Goal: Task Accomplishment & Management: Complete application form

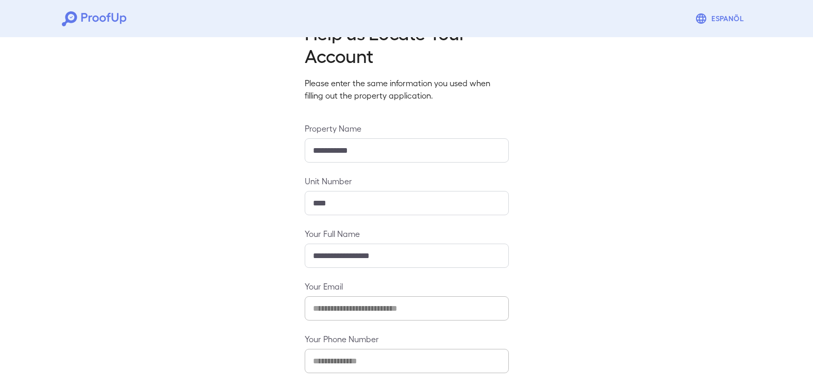
scroll to position [84, 0]
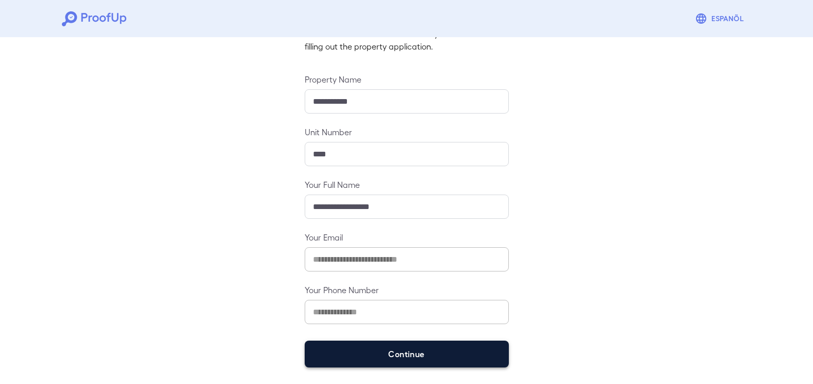
click at [400, 354] on button "Continue" at bounding box center [407, 353] width 204 height 27
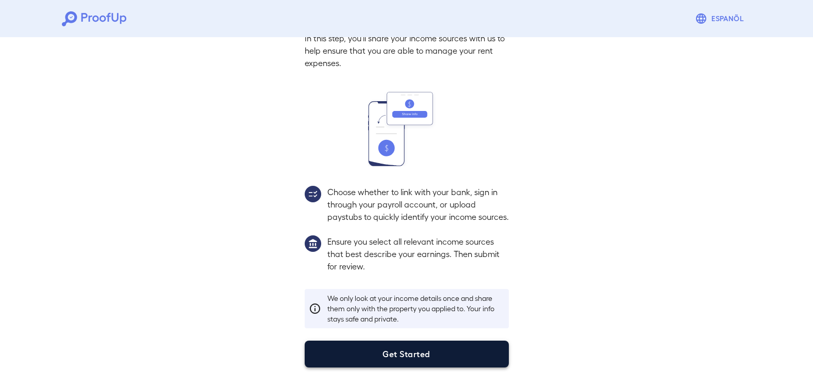
click at [431, 357] on button "Get Started" at bounding box center [407, 353] width 204 height 27
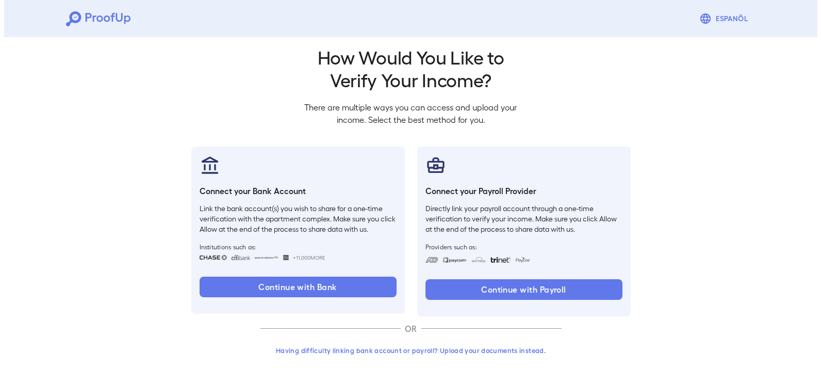
scroll to position [10, 0]
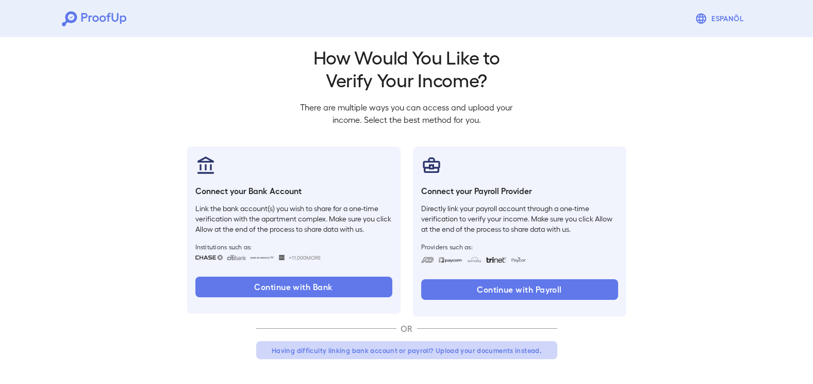
click at [429, 349] on button "Having difficulty linking bank account or payroll? Upload your documents instea…" at bounding box center [406, 350] width 301 height 19
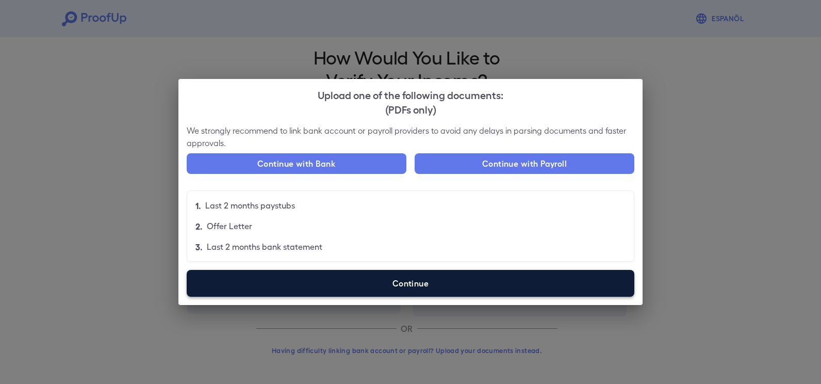
click at [451, 282] on label "Continue" at bounding box center [411, 283] width 448 height 27
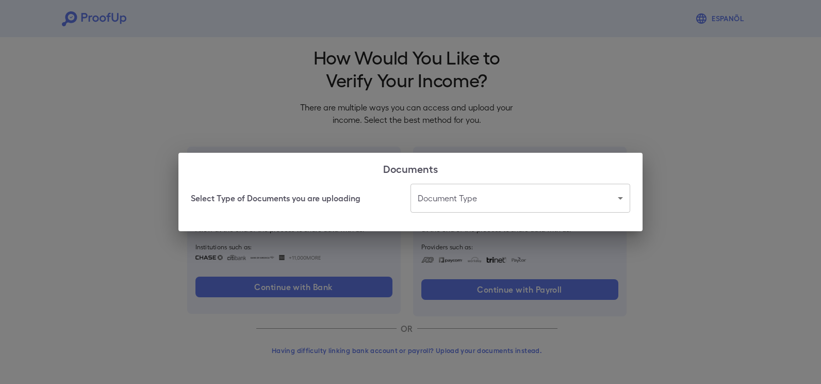
click at [448, 198] on body "Espanõl Go back How Would You Like to Verify Your Income? There are multiple wa…" at bounding box center [410, 187] width 821 height 394
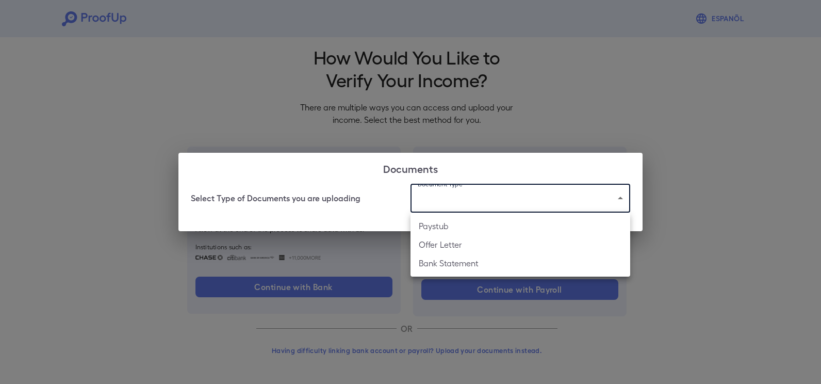
click at [447, 262] on li "Bank Statement" at bounding box center [520, 263] width 220 height 19
type input "**********"
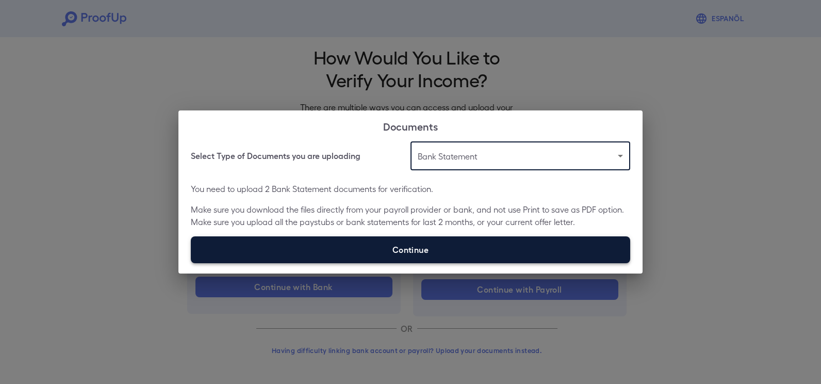
click at [444, 245] on label "Continue" at bounding box center [410, 249] width 439 height 27
click at [191, 262] on input "Continue" at bounding box center [191, 262] width 1 height 1
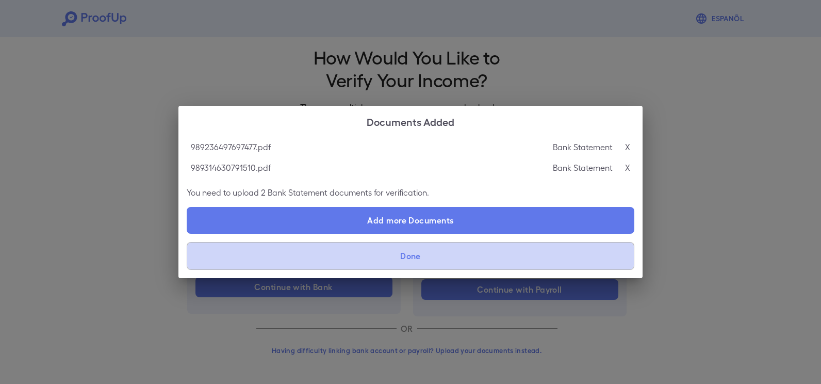
click at [467, 257] on button "Done" at bounding box center [411, 256] width 448 height 28
